Goal: Task Accomplishment & Management: Use online tool/utility

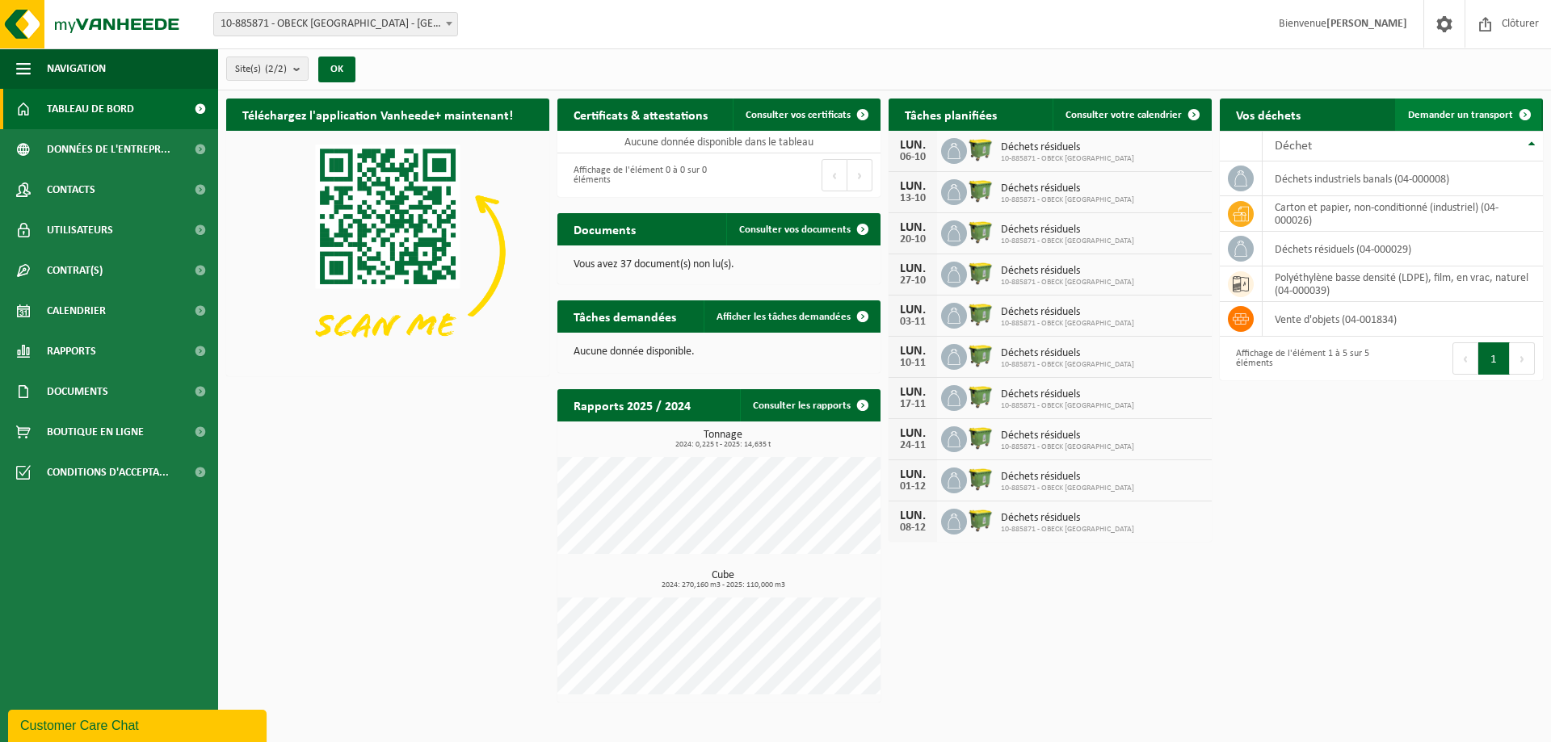
click at [1498, 110] on span "Demander un transport" at bounding box center [1460, 115] width 105 height 11
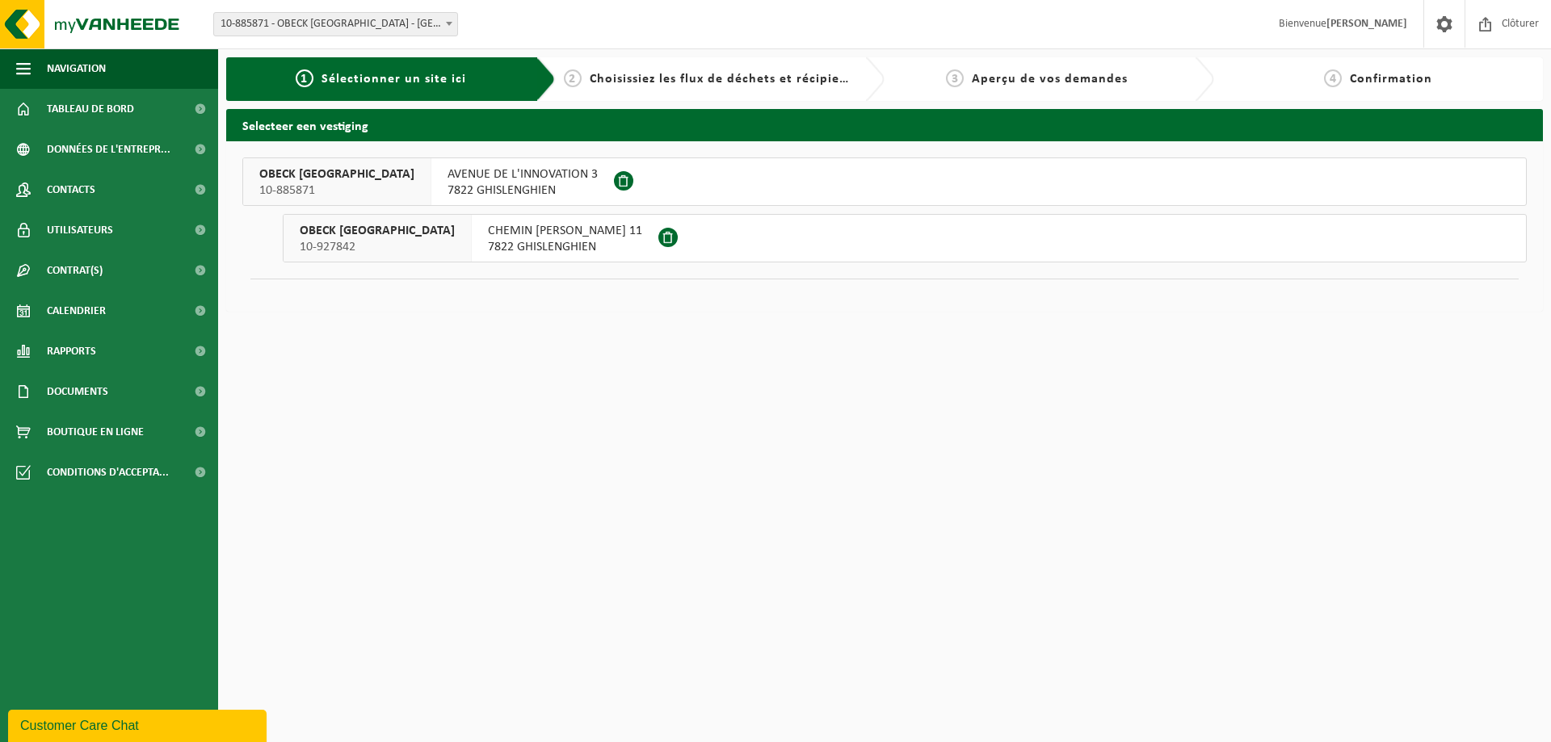
click at [448, 195] on span "7822 GHISLENGHIEN" at bounding box center [523, 191] width 150 height 16
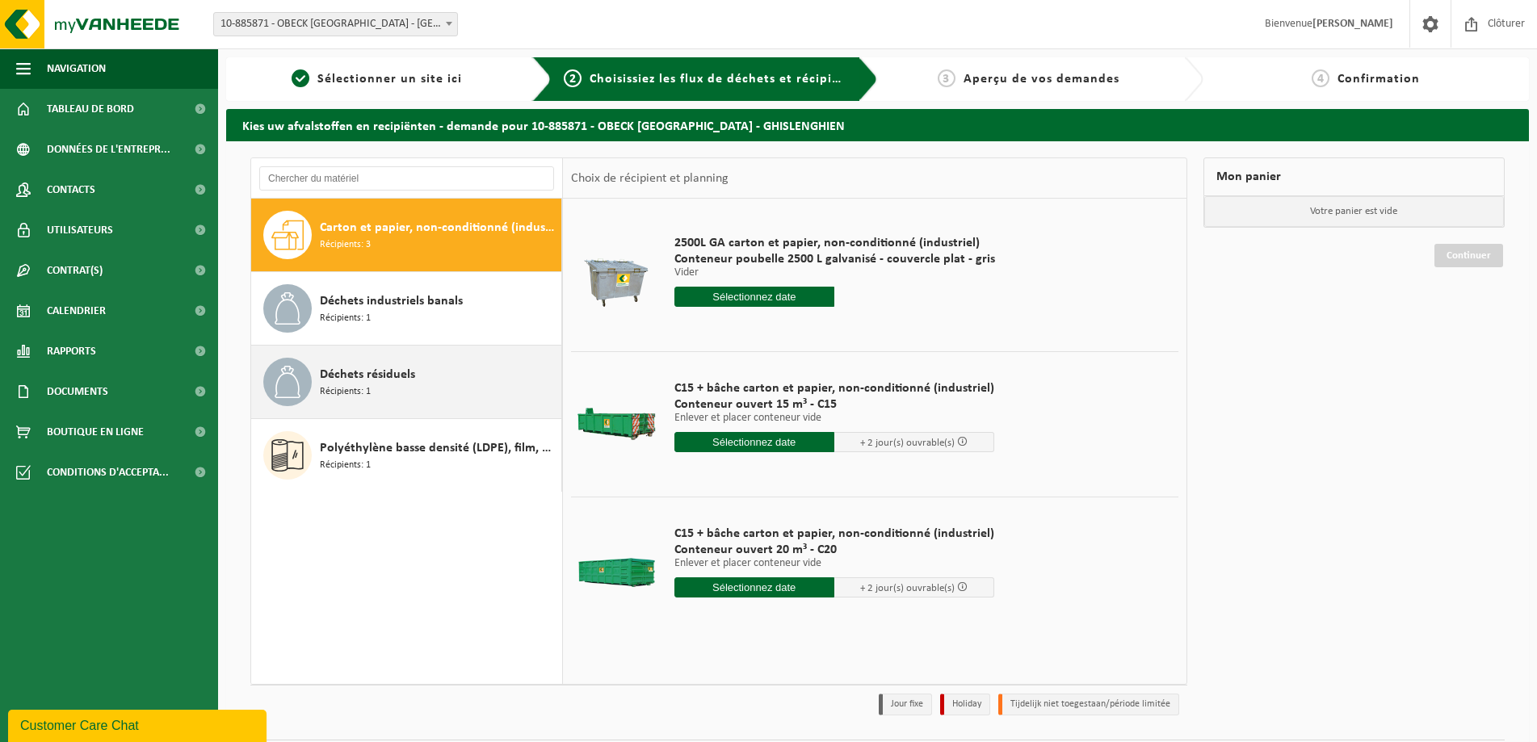
click at [472, 378] on div "Déchets résiduels Récipients: 1" at bounding box center [439, 382] width 238 height 48
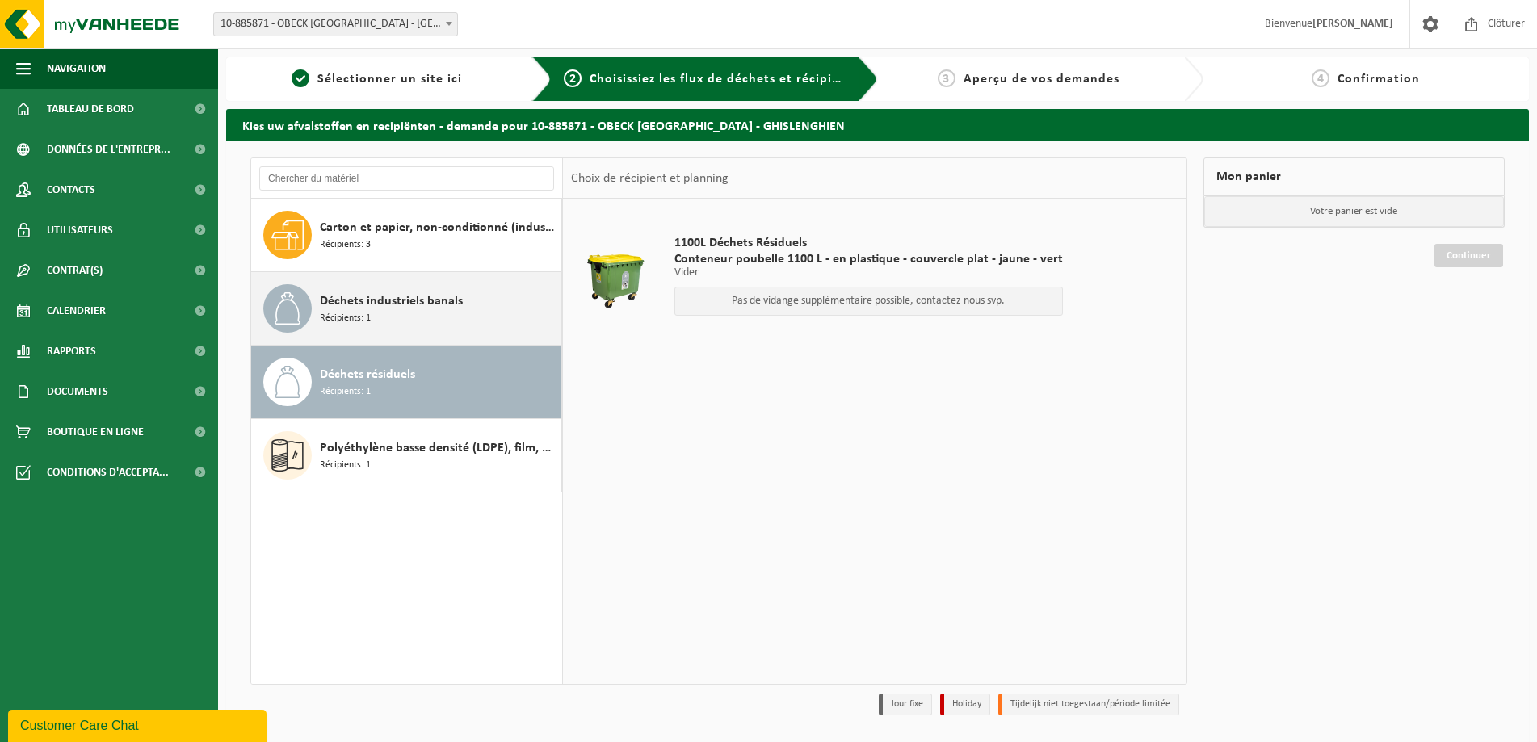
click at [465, 315] on div "Déchets industriels banals Récipients: 1" at bounding box center [439, 308] width 238 height 48
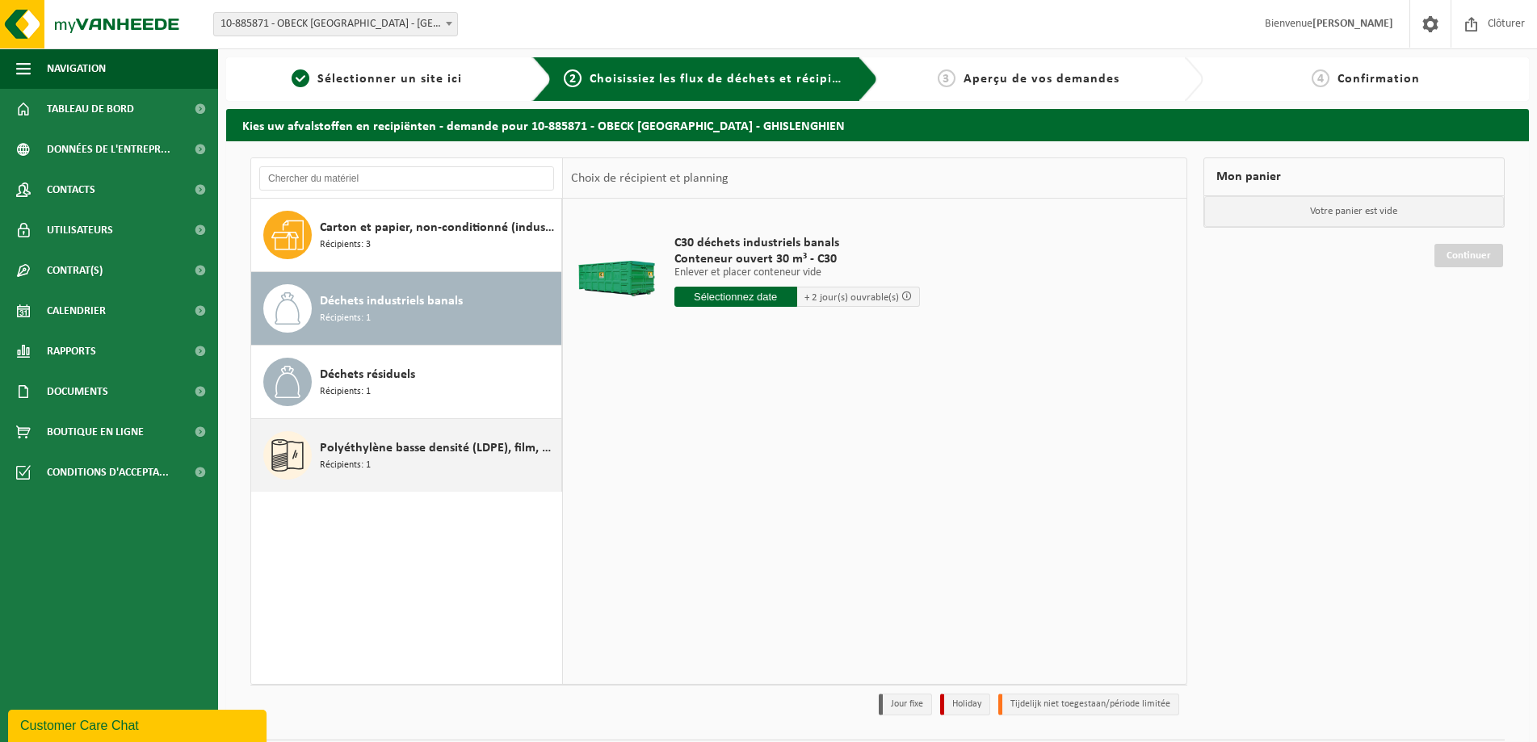
click at [424, 458] on div "Polyéthylène basse densité (LDPE), film, en vrac, naturel Récipients: 1" at bounding box center [439, 455] width 238 height 48
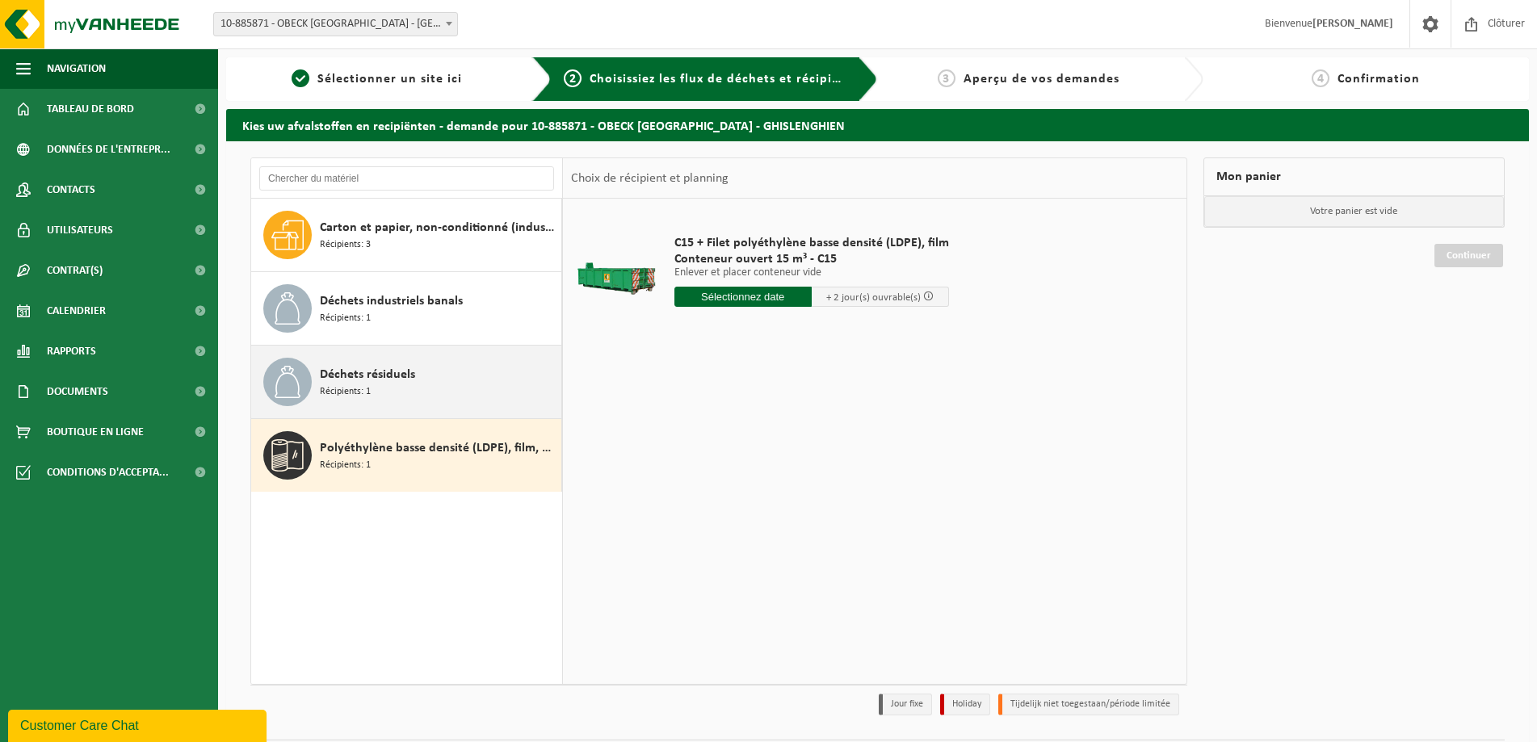
click at [427, 383] on div "Déchets résiduels Récipients: 1" at bounding box center [439, 382] width 238 height 48
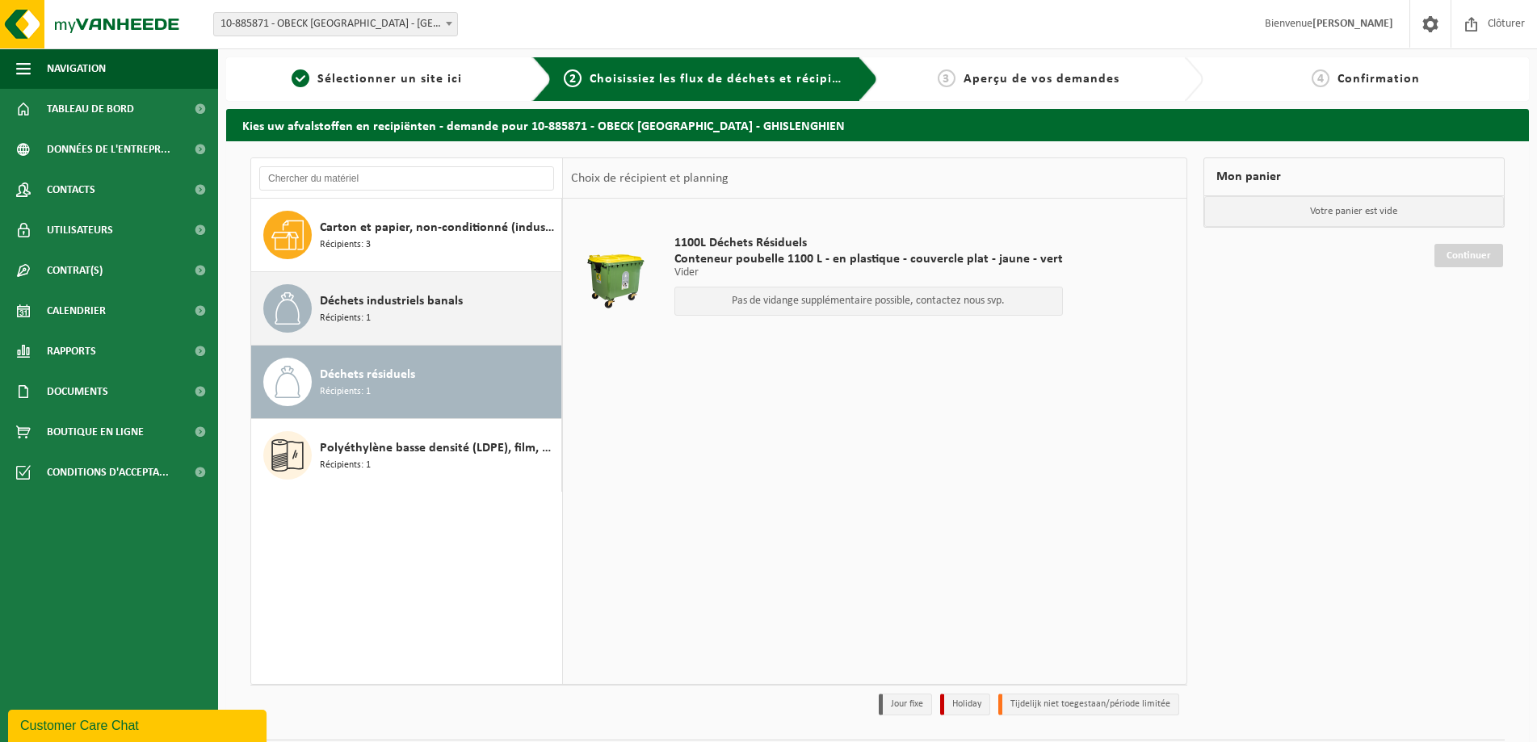
click at [381, 332] on div "Déchets industriels banals Récipients: 1" at bounding box center [439, 308] width 238 height 48
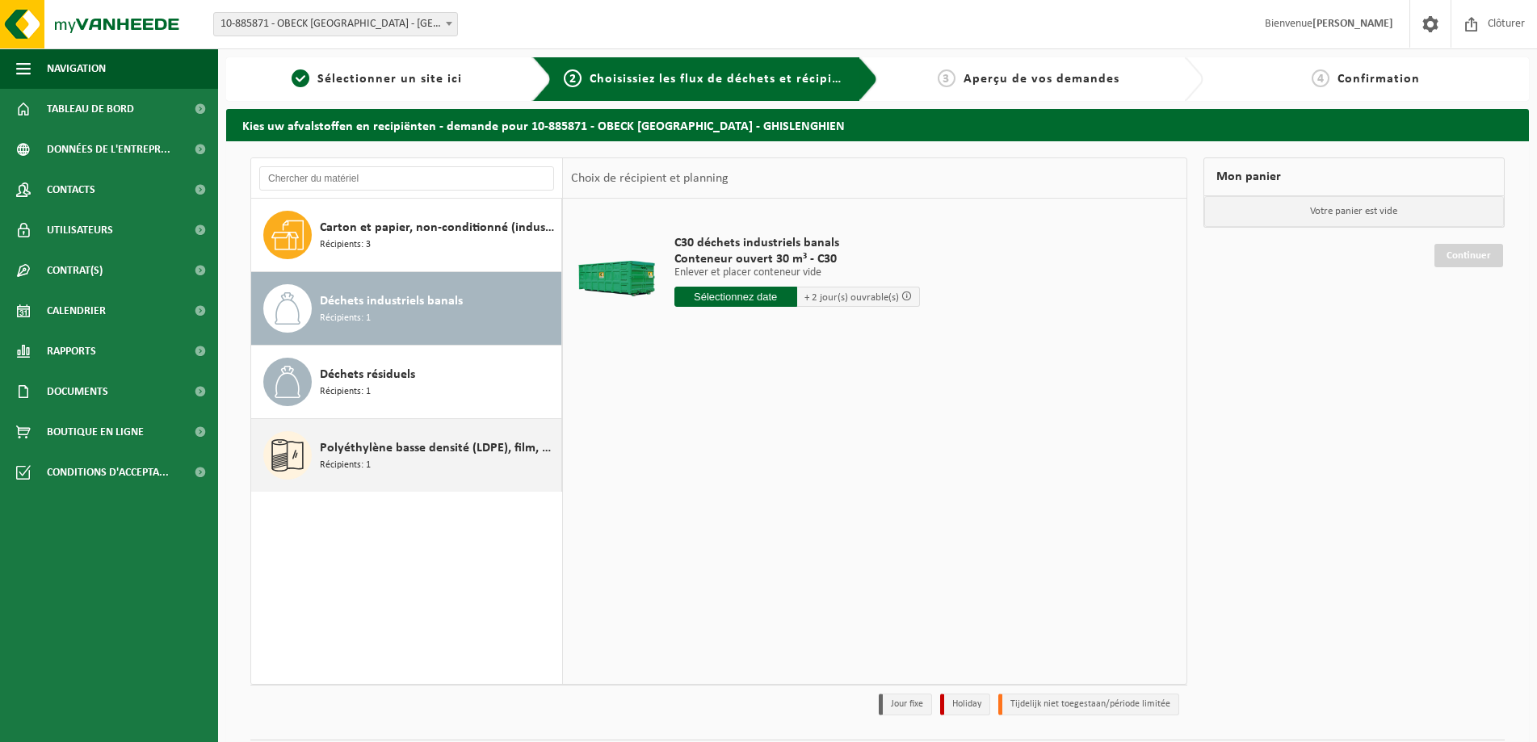
click at [497, 459] on div "Polyéthylène basse densité (LDPE), film, en vrac, naturel Récipients: 1" at bounding box center [439, 455] width 238 height 48
